Goal: Information Seeking & Learning: Compare options

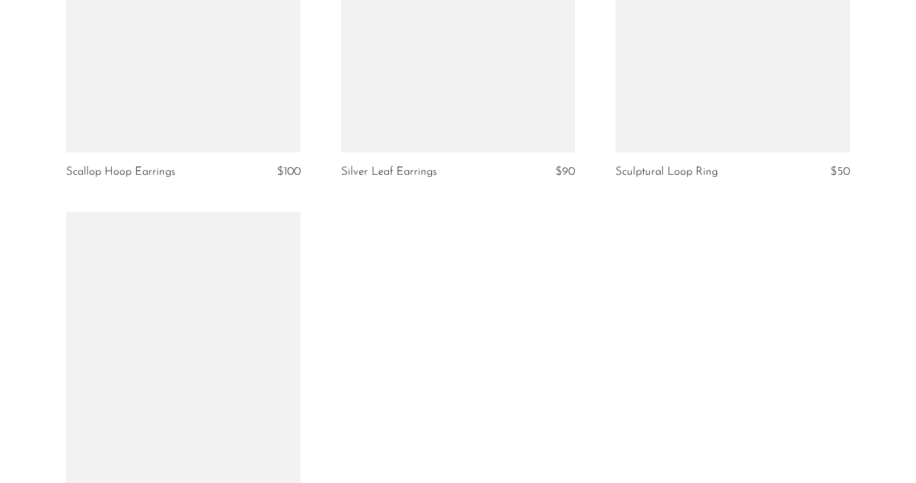
scroll to position [2576, 0]
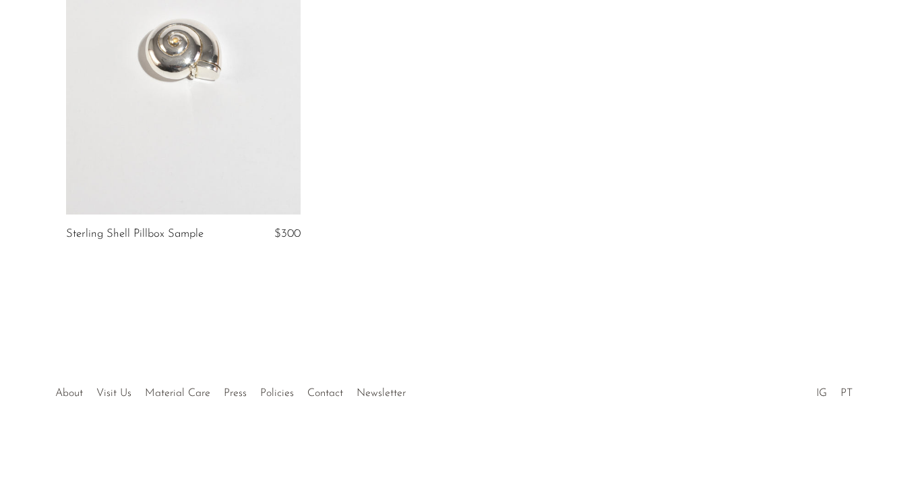
click at [195, 106] on link at bounding box center [183, 50] width 235 height 328
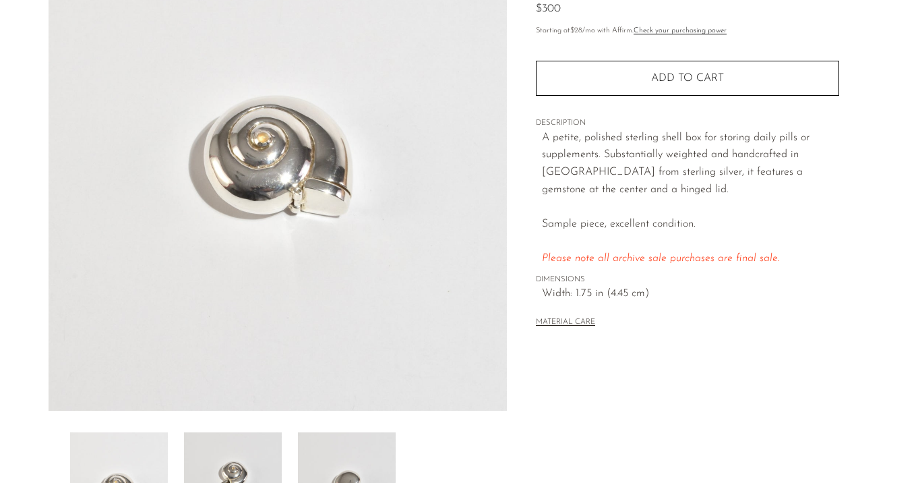
scroll to position [158, 0]
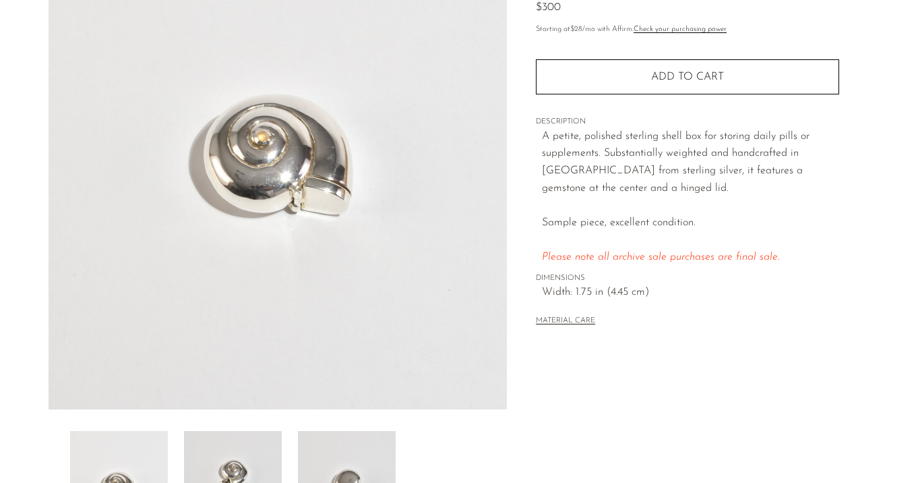
click at [221, 457] on img at bounding box center [233, 485] width 98 height 108
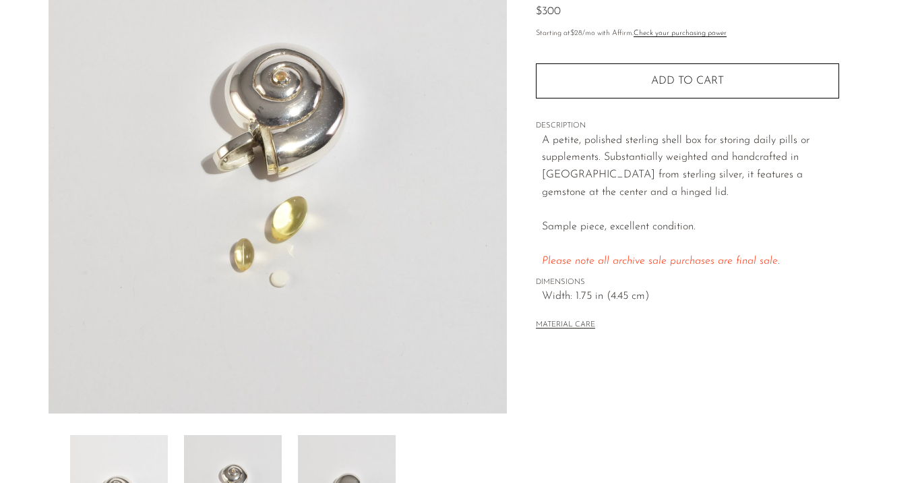
scroll to position [166, 0]
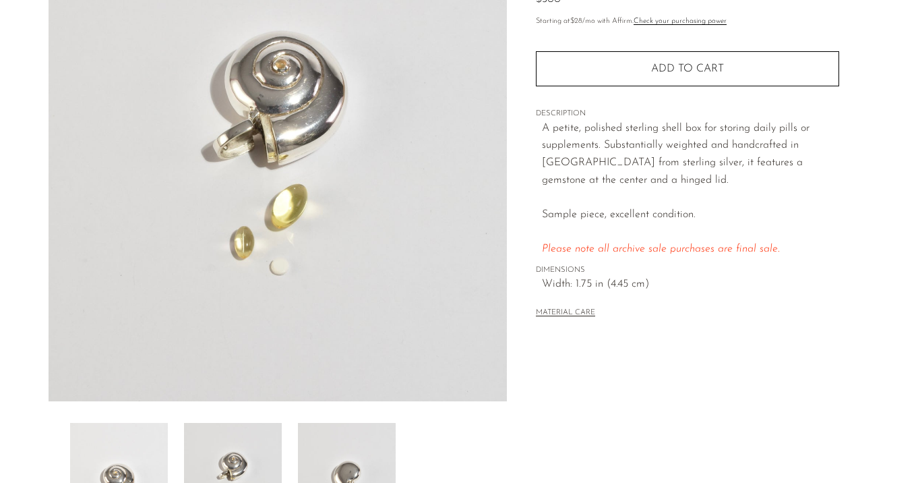
click at [332, 444] on img at bounding box center [347, 477] width 98 height 108
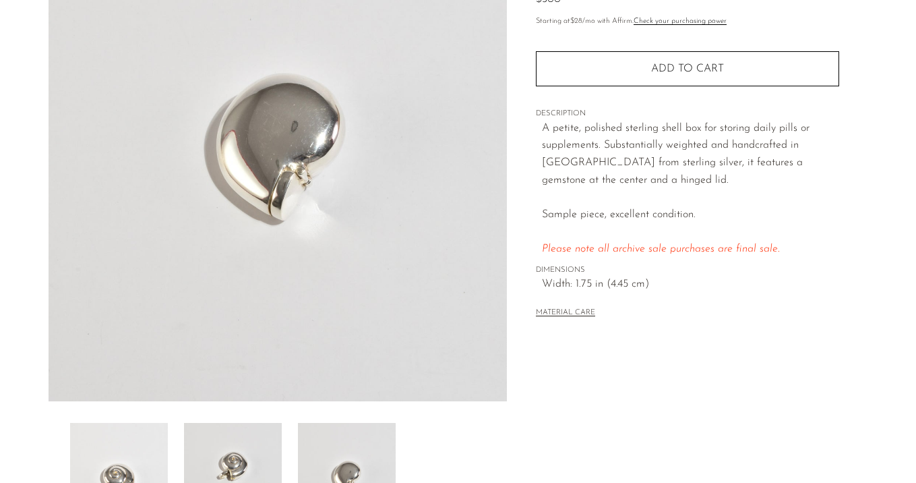
click at [237, 447] on img at bounding box center [233, 477] width 98 height 108
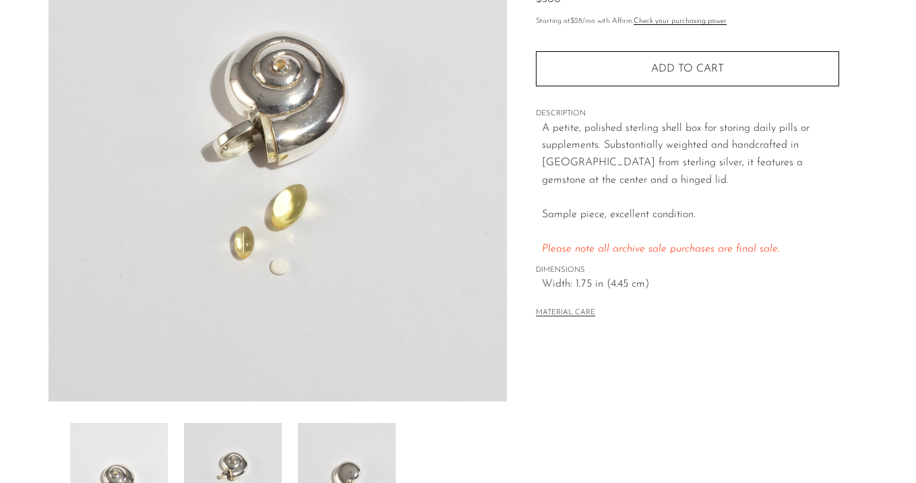
click at [98, 441] on img at bounding box center [119, 477] width 98 height 108
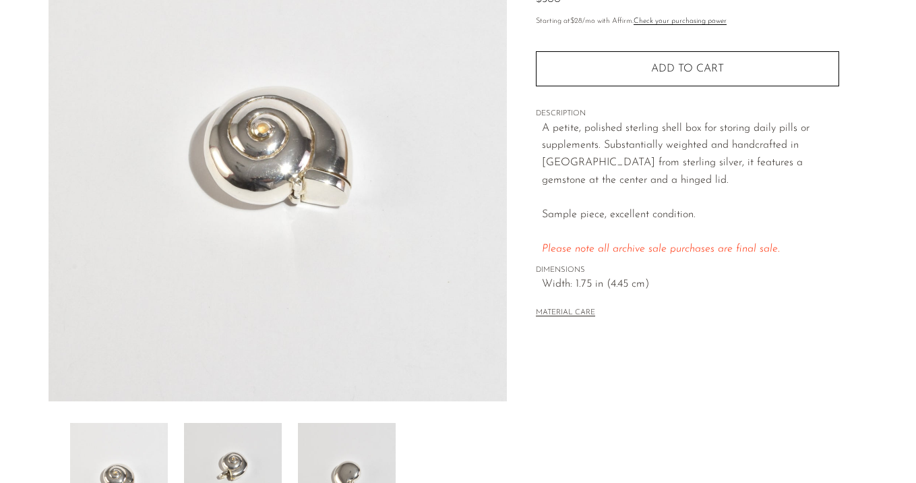
click at [244, 439] on img at bounding box center [233, 477] width 98 height 108
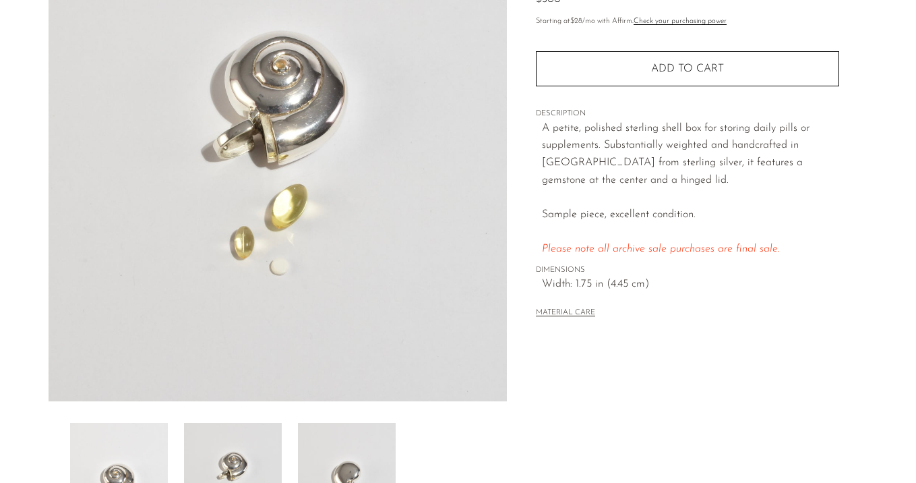
click at [389, 449] on img at bounding box center [347, 477] width 98 height 108
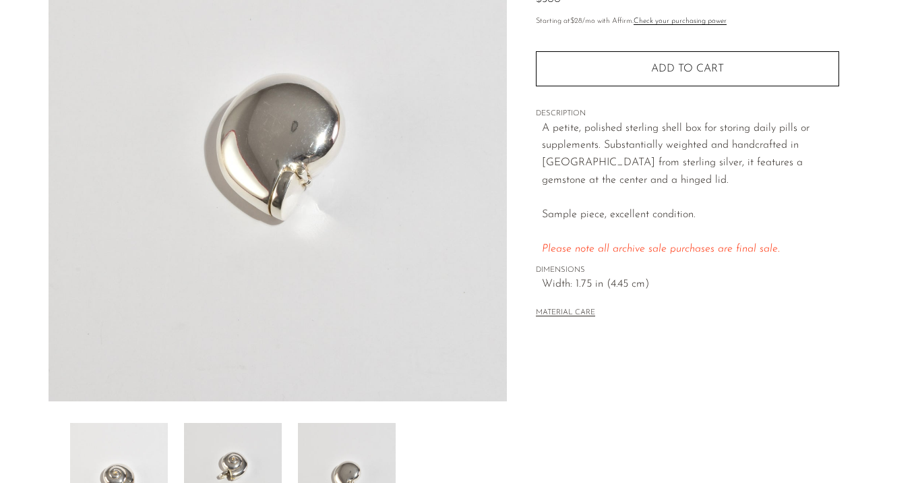
click at [257, 439] on img at bounding box center [233, 477] width 98 height 108
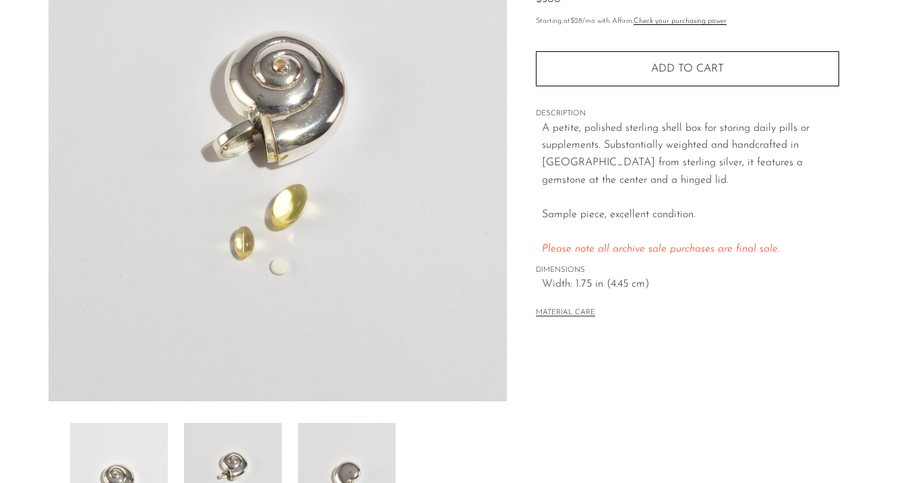
click at [158, 437] on img at bounding box center [119, 477] width 98 height 108
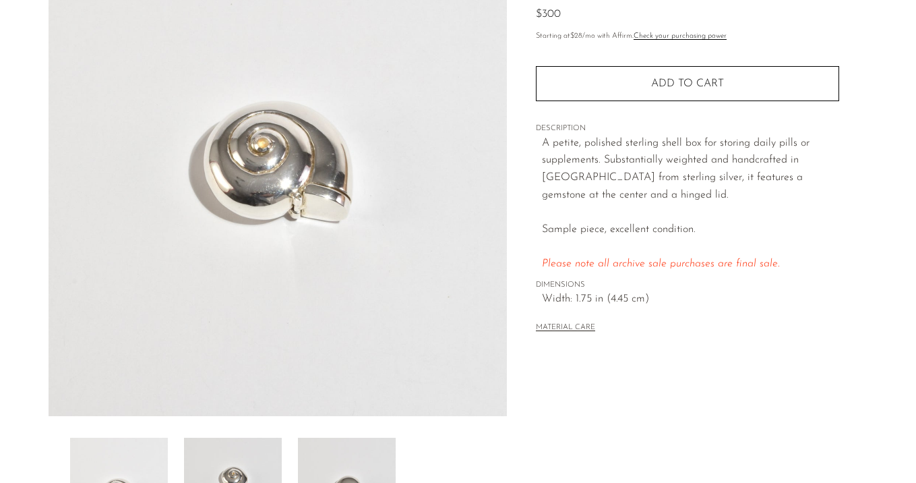
scroll to position [261, 0]
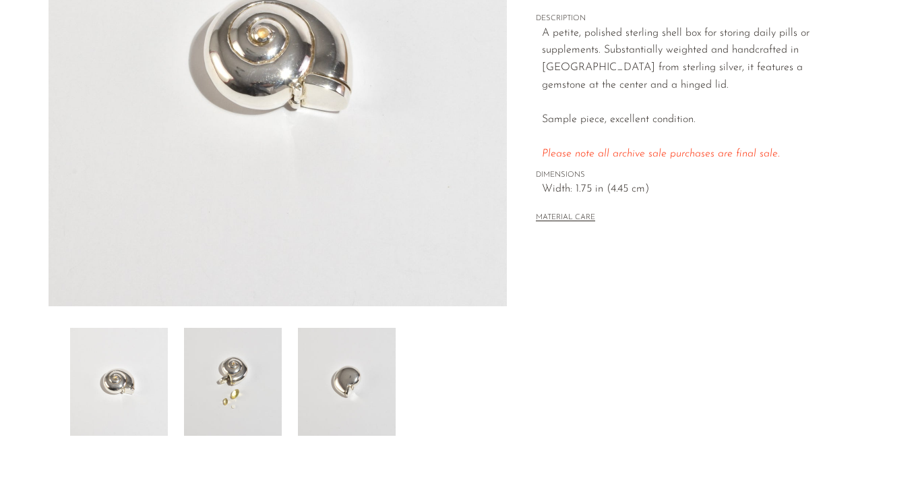
click at [243, 338] on img at bounding box center [233, 382] width 98 height 108
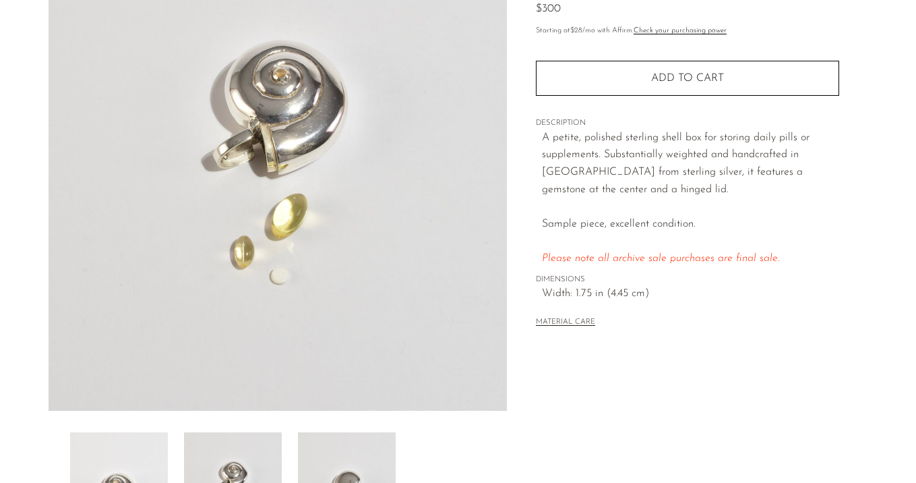
scroll to position [156, 0]
click at [337, 447] on img at bounding box center [347, 487] width 98 height 108
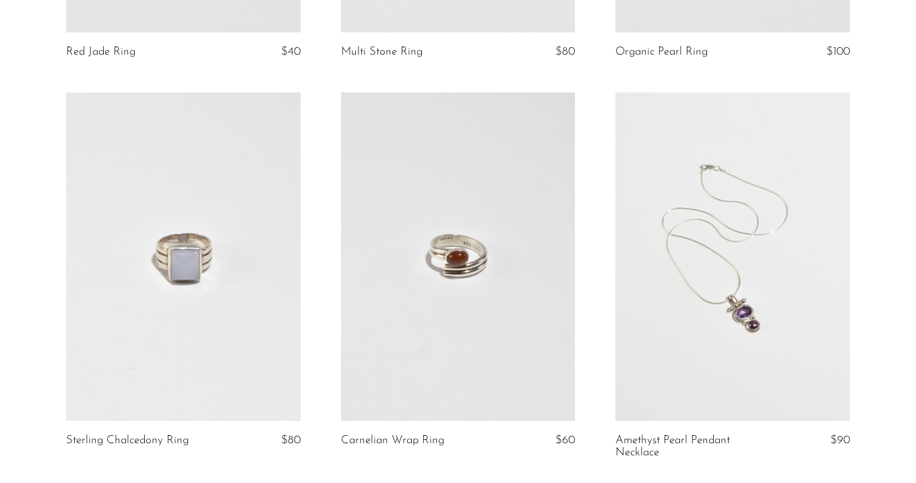
scroll to position [424, 0]
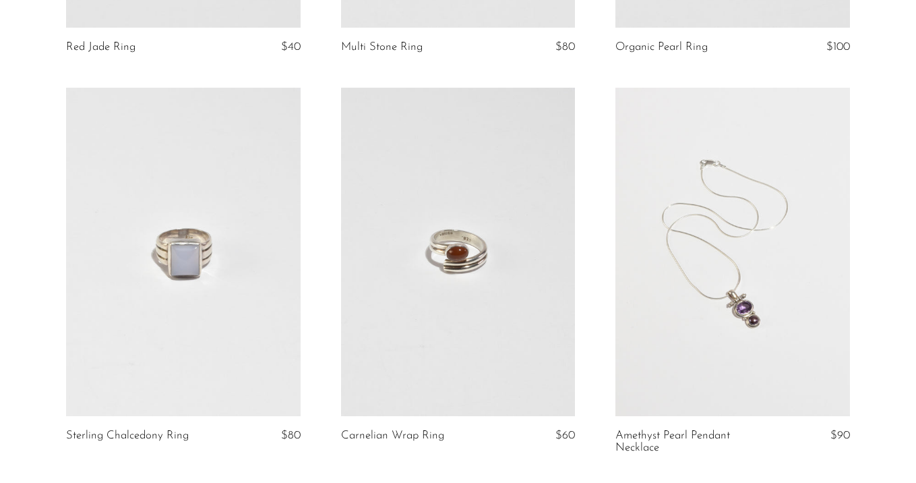
click at [159, 283] on link at bounding box center [183, 252] width 235 height 328
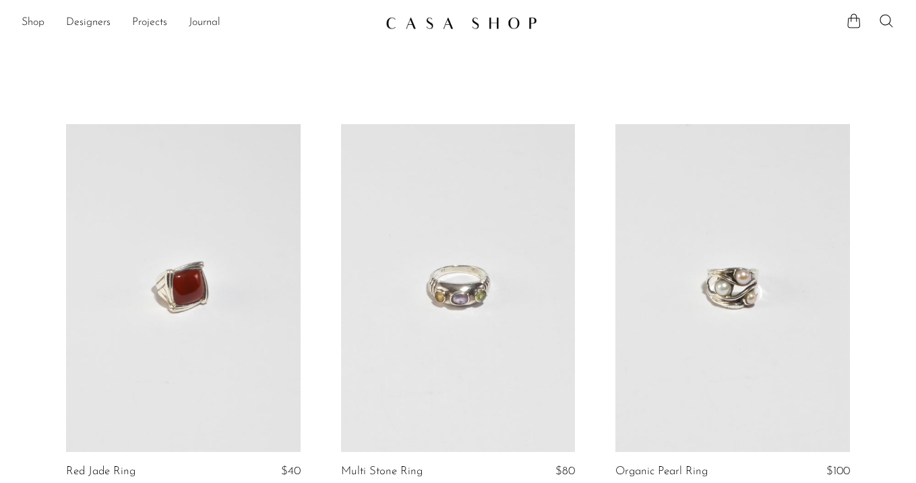
scroll to position [424, 0]
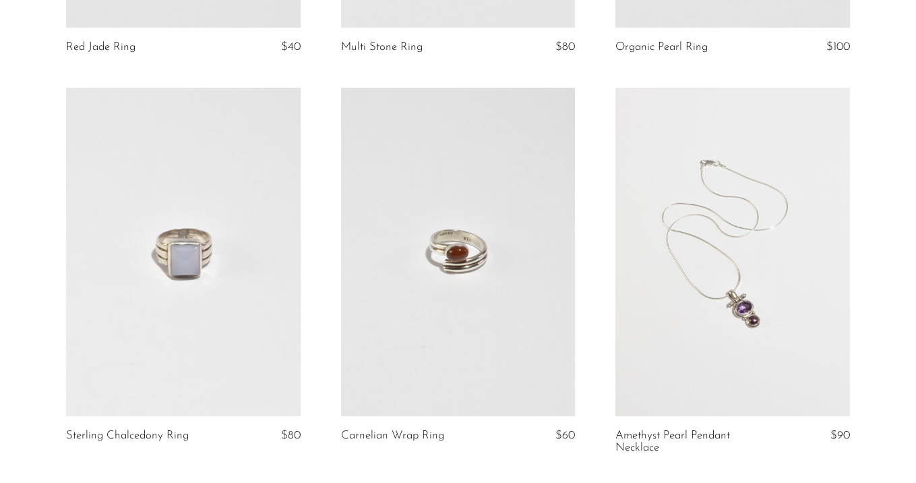
click at [412, 244] on link at bounding box center [458, 252] width 235 height 328
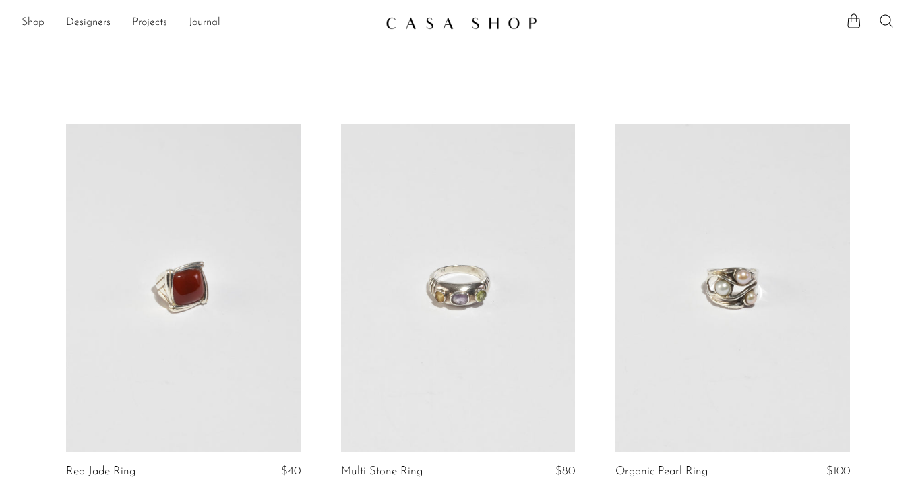
scroll to position [424, 0]
